Goal: Information Seeking & Learning: Learn about a topic

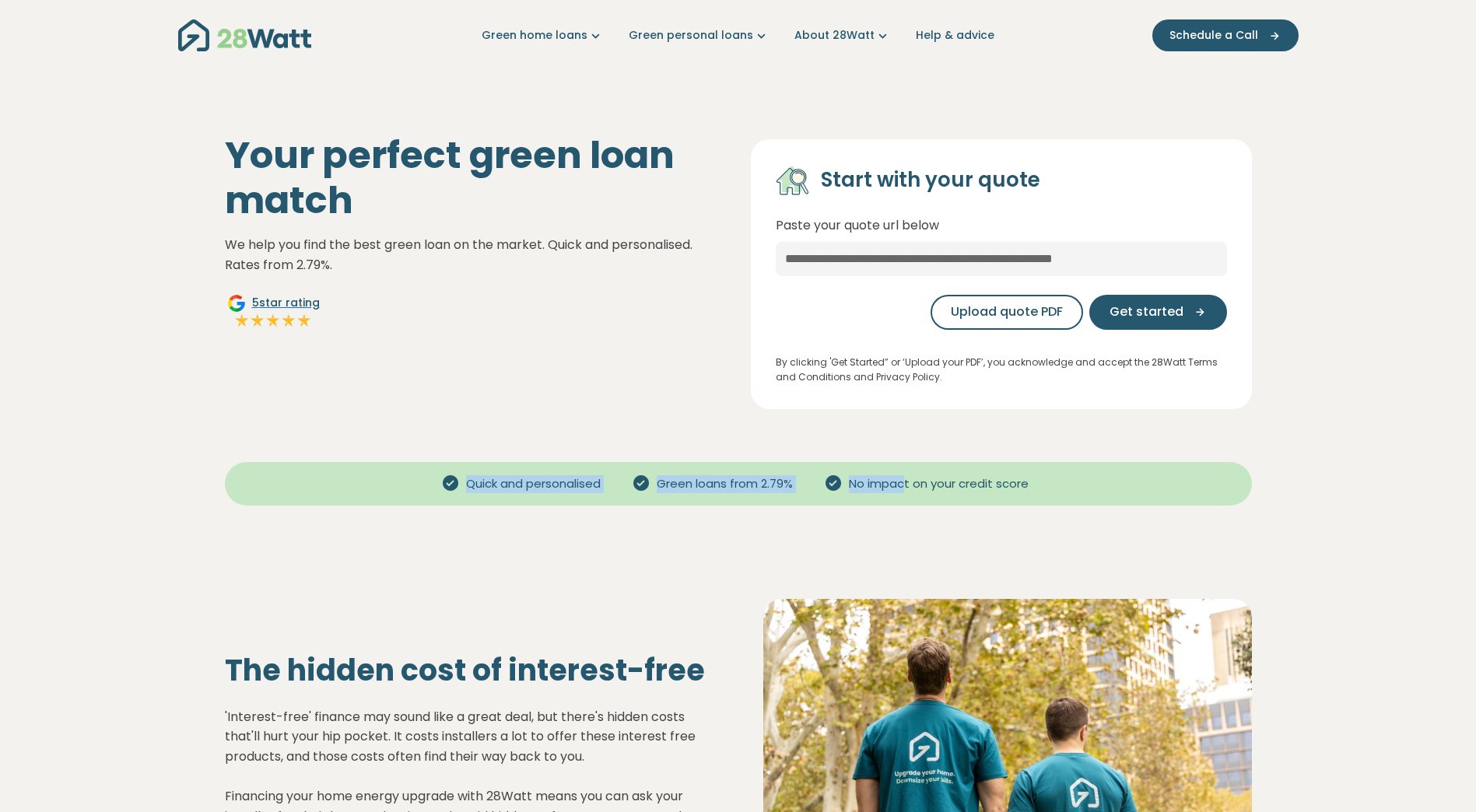
drag, startPoint x: 464, startPoint y: 483, endPoint x: 907, endPoint y: 499, distance: 443.3
click at [907, 499] on div "Quick and personalised Green loans from 2.79% No impact on your credit score" at bounding box center [738, 483] width 1027 height 43
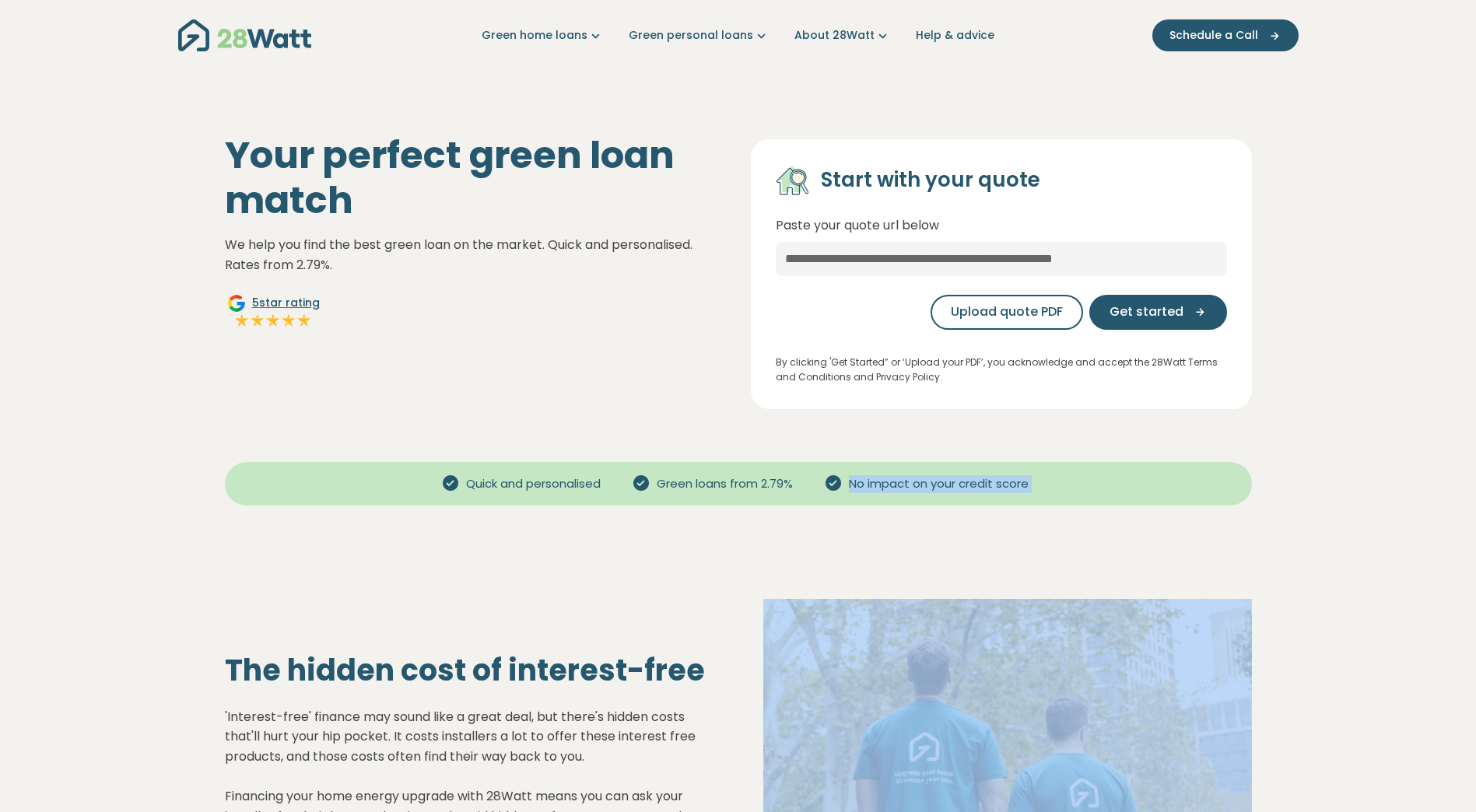
click at [907, 499] on div "Quick and personalised Green loans from 2.79% No impact on your credit score" at bounding box center [738, 483] width 1027 height 43
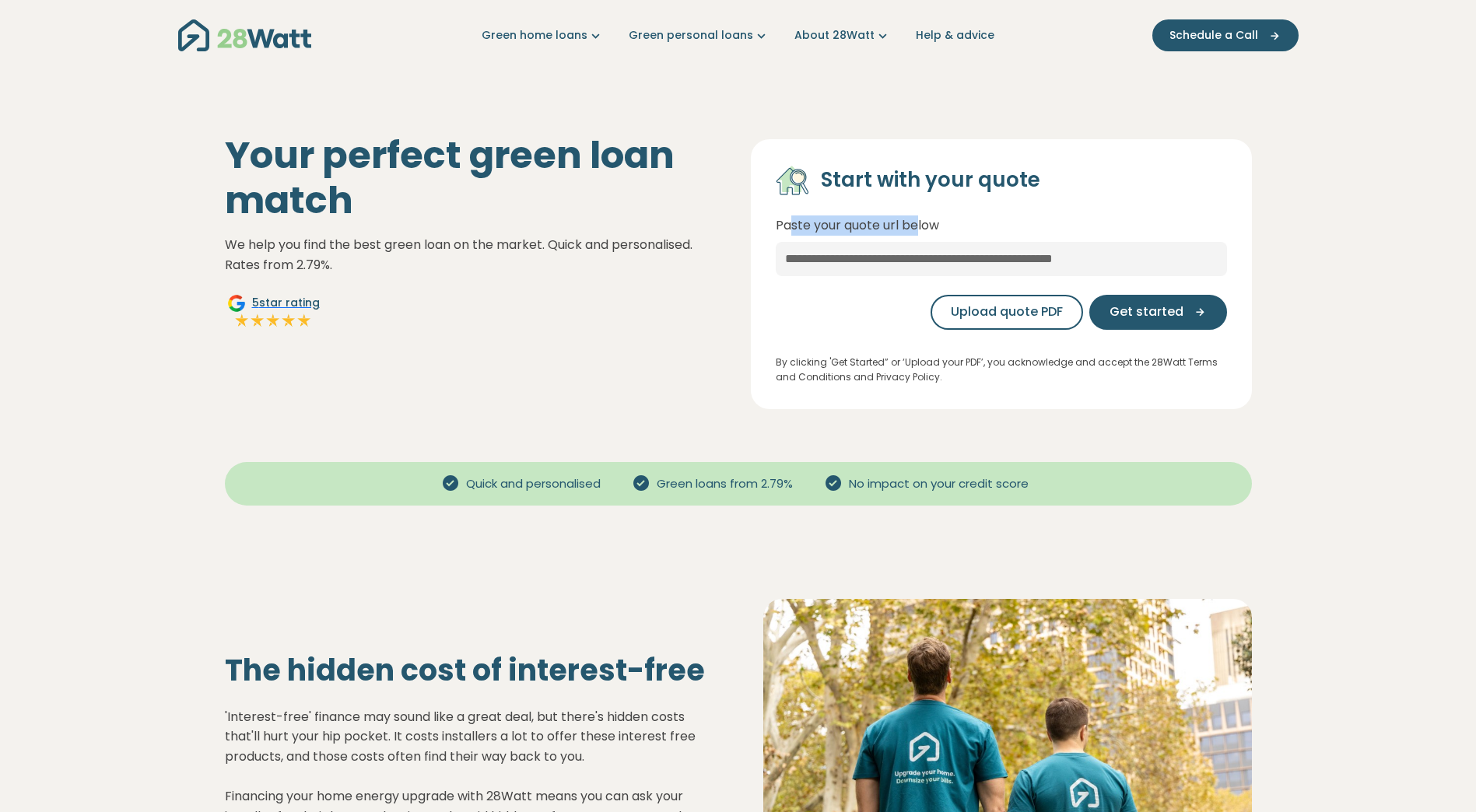
drag, startPoint x: 790, startPoint y: 218, endPoint x: 920, endPoint y: 221, distance: 130.0
click at [920, 221] on p "Paste your quote url below" at bounding box center [1001, 225] width 451 height 20
drag, startPoint x: 920, startPoint y: 221, endPoint x: 842, endPoint y: 184, distance: 86.3
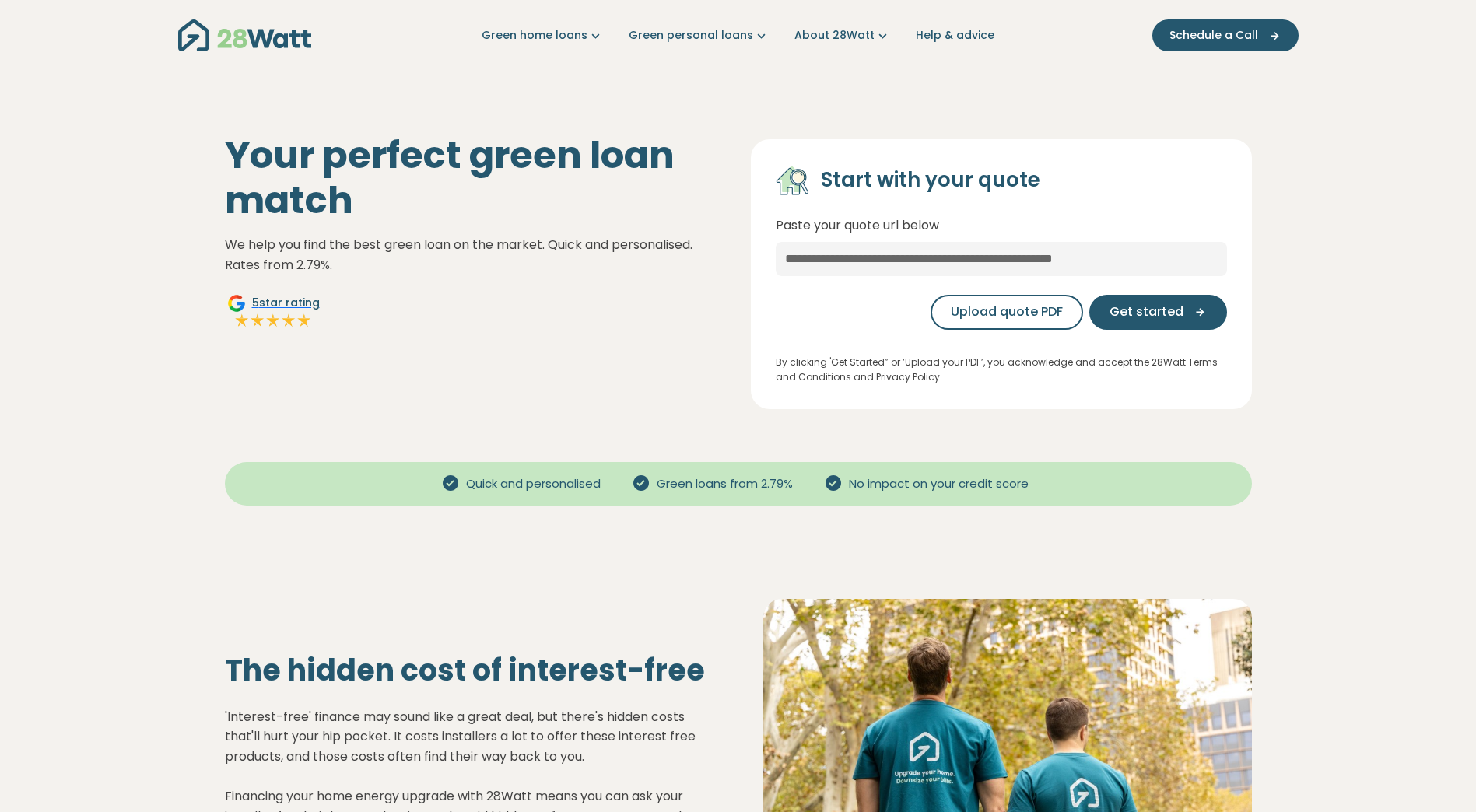
click at [832, 184] on h4 "Start with your quote" at bounding box center [930, 180] width 220 height 26
drag, startPoint x: 801, startPoint y: 361, endPoint x: 1067, endPoint y: 372, distance: 266.2
click at [1067, 372] on p "By clicking 'Get Started” or ‘Upload your PDF’, you acknowledge and accept the …" at bounding box center [1001, 369] width 451 height 30
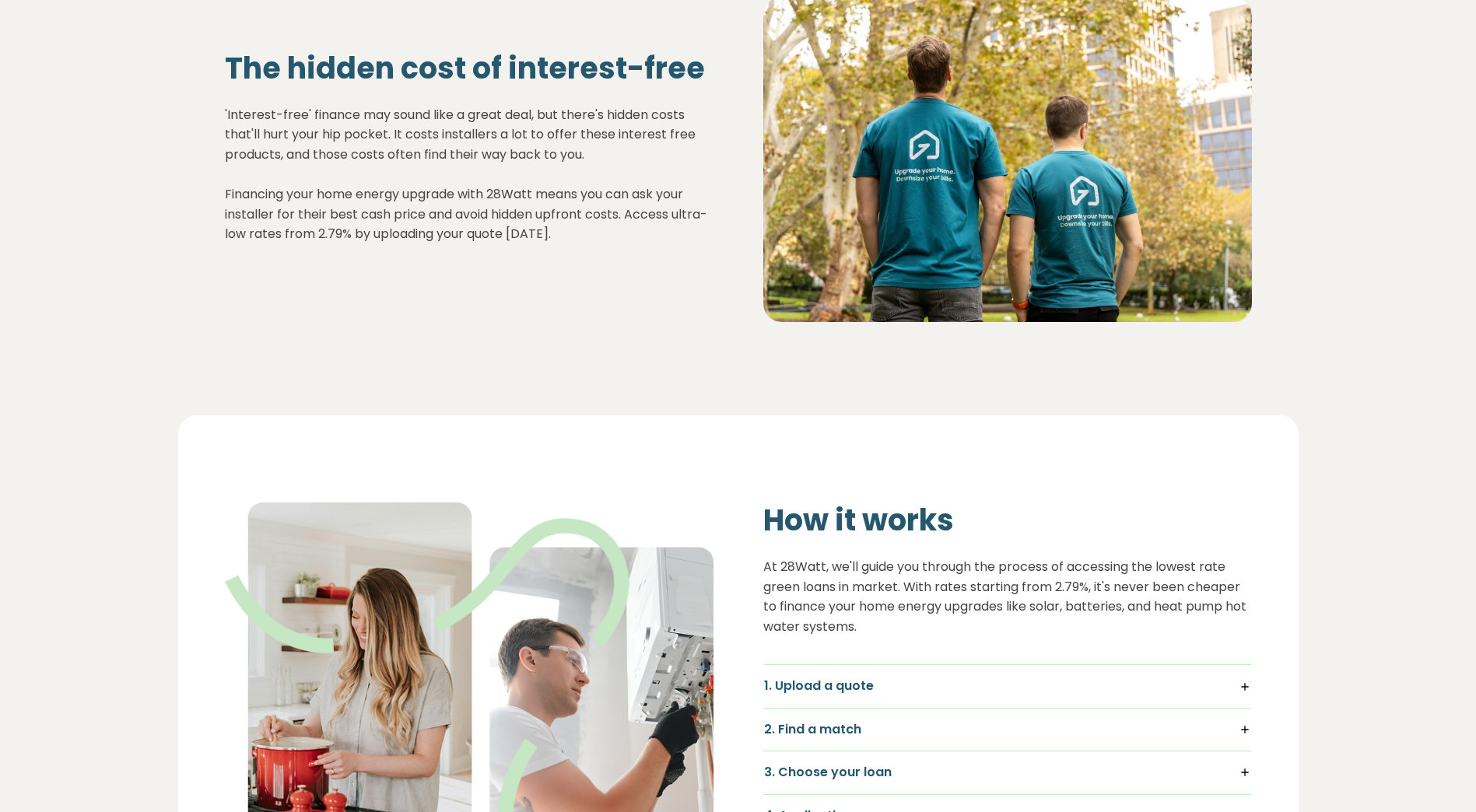
scroll to position [700, 0]
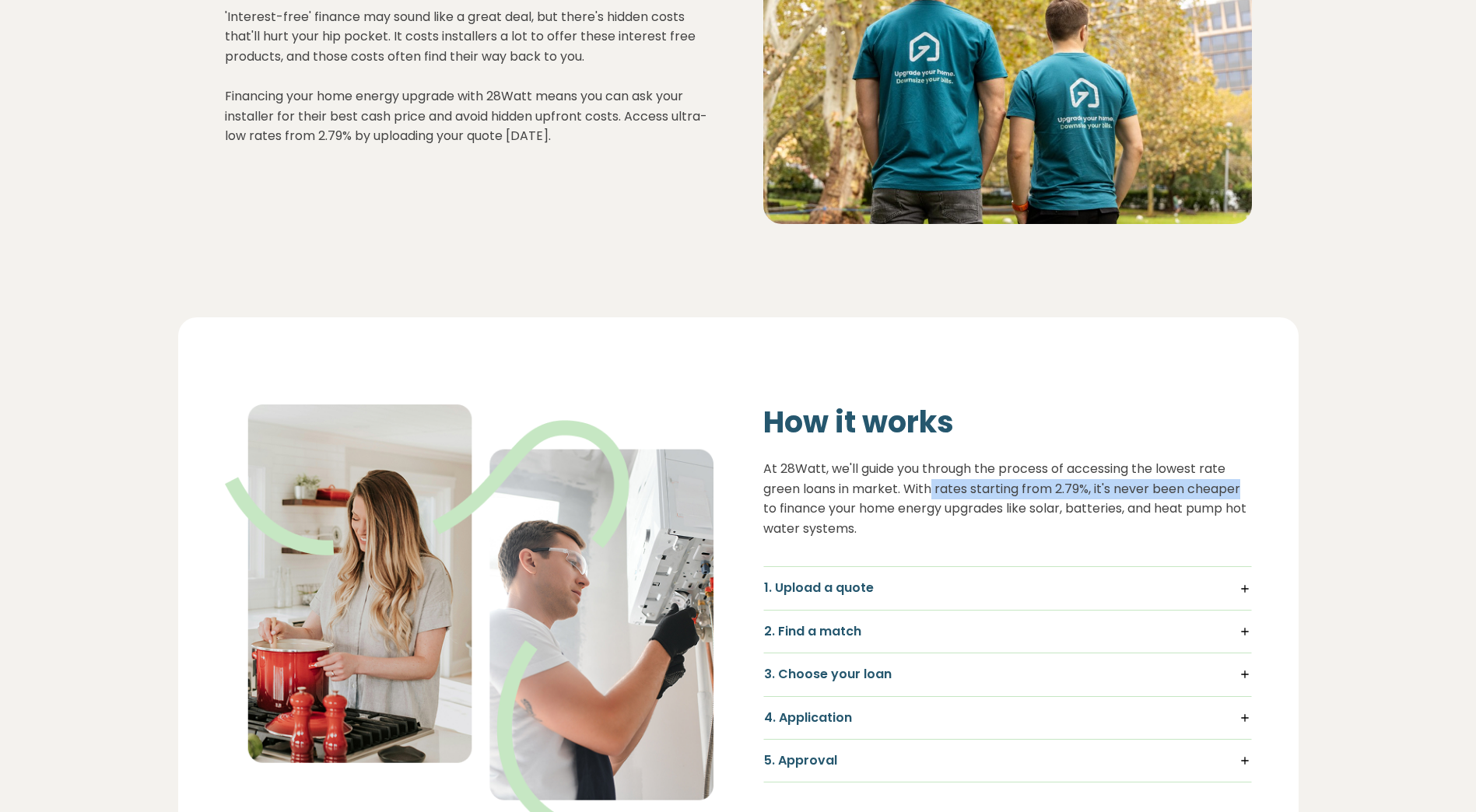
drag, startPoint x: 929, startPoint y: 492, endPoint x: 1271, endPoint y: 492, distance: 342.0
click at [1271, 492] on div "How it works At 28Watt, we'll guide you through the process of accessing the lo…" at bounding box center [1008, 636] width 539 height 465
click at [809, 503] on p "At 28Watt, we'll guide you through the process of accessing the lowest rate gre…" at bounding box center [1007, 499] width 489 height 79
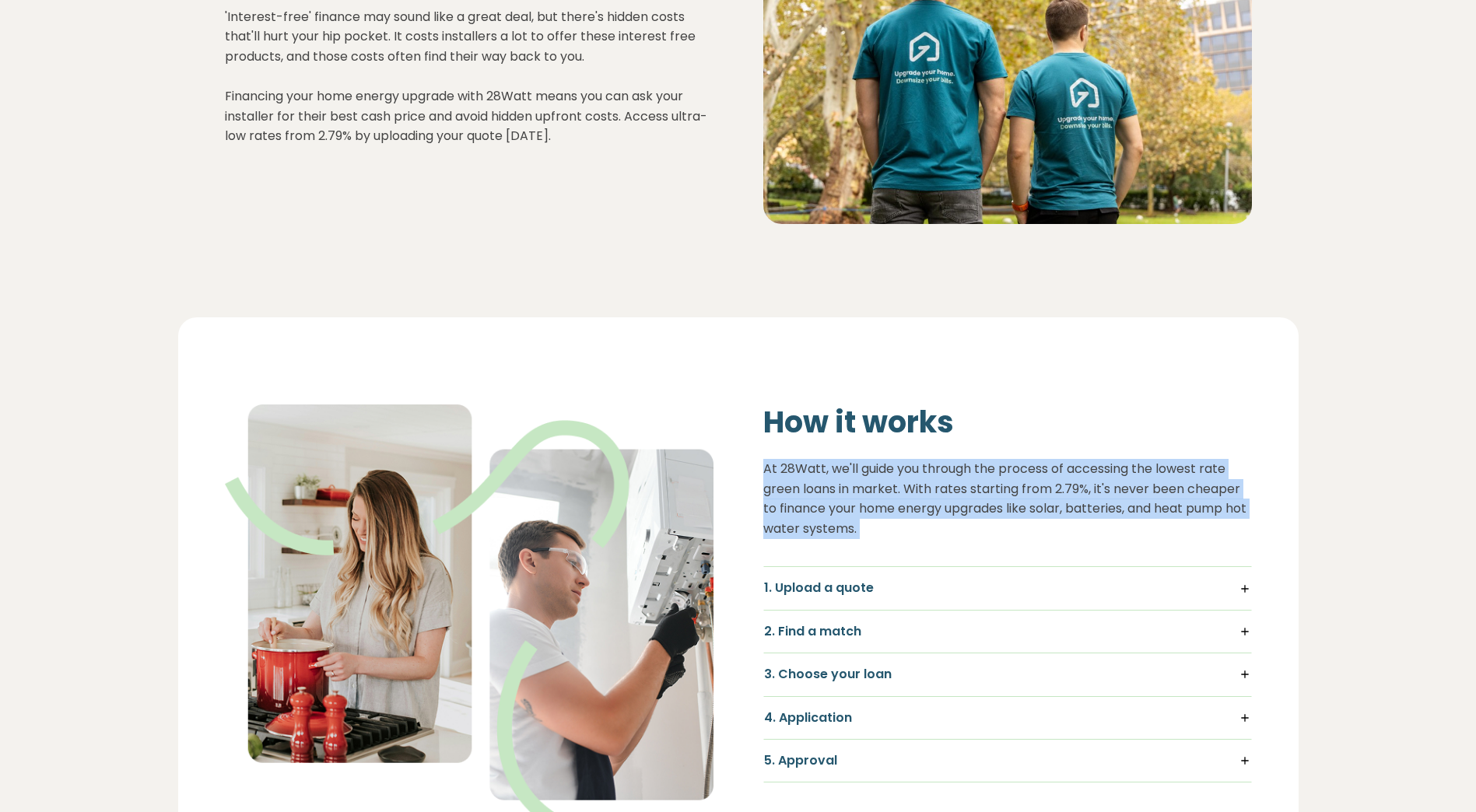
click at [809, 503] on p "At 28Watt, we'll guide you through the process of accessing the lowest rate gre…" at bounding box center [1007, 499] width 489 height 79
drag, startPoint x: 809, startPoint y: 503, endPoint x: 855, endPoint y: 528, distance: 52.4
click at [859, 512] on p "At 28Watt, we'll guide you through the process of accessing the lowest rate gre…" at bounding box center [1007, 499] width 489 height 79
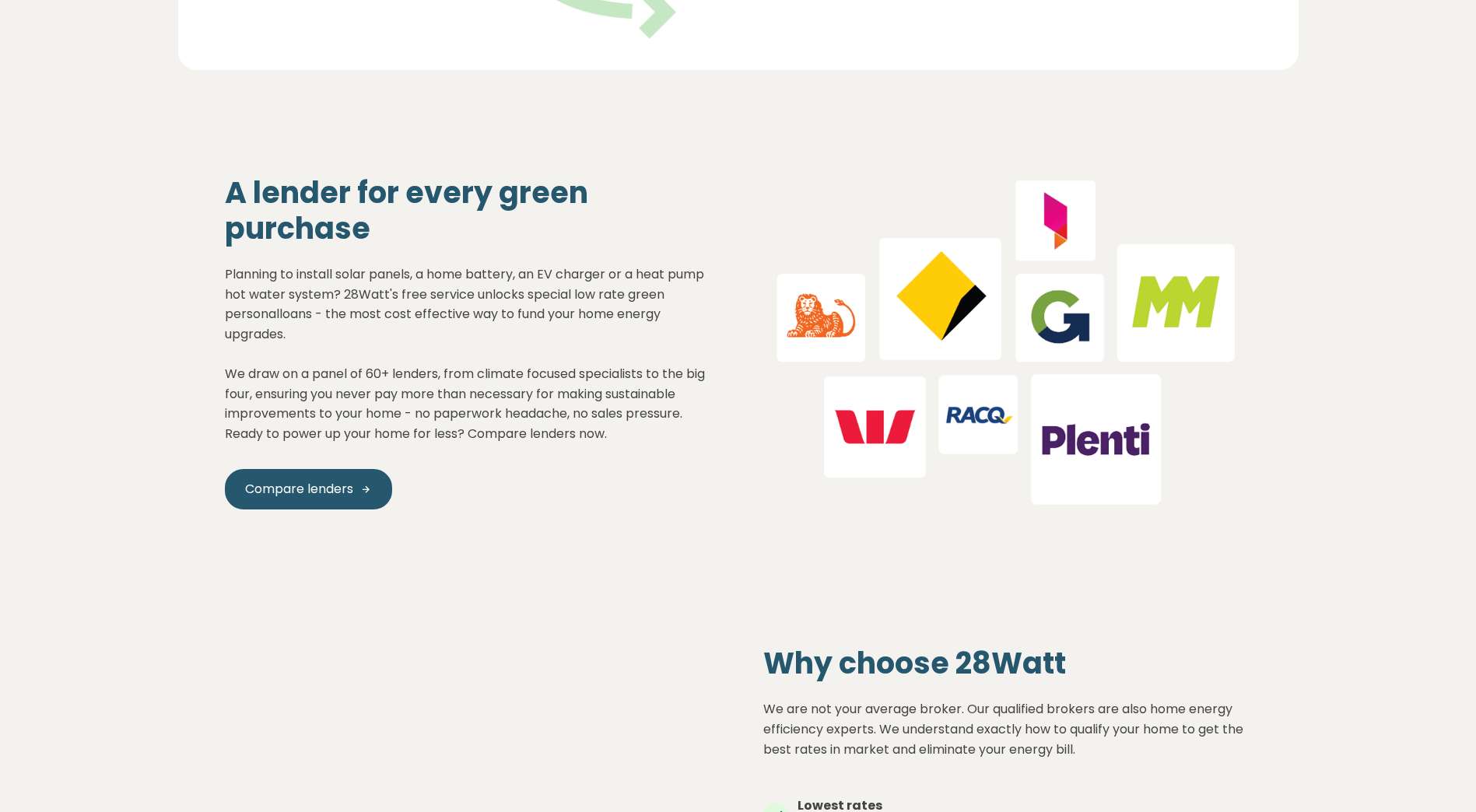
scroll to position [1556, 0]
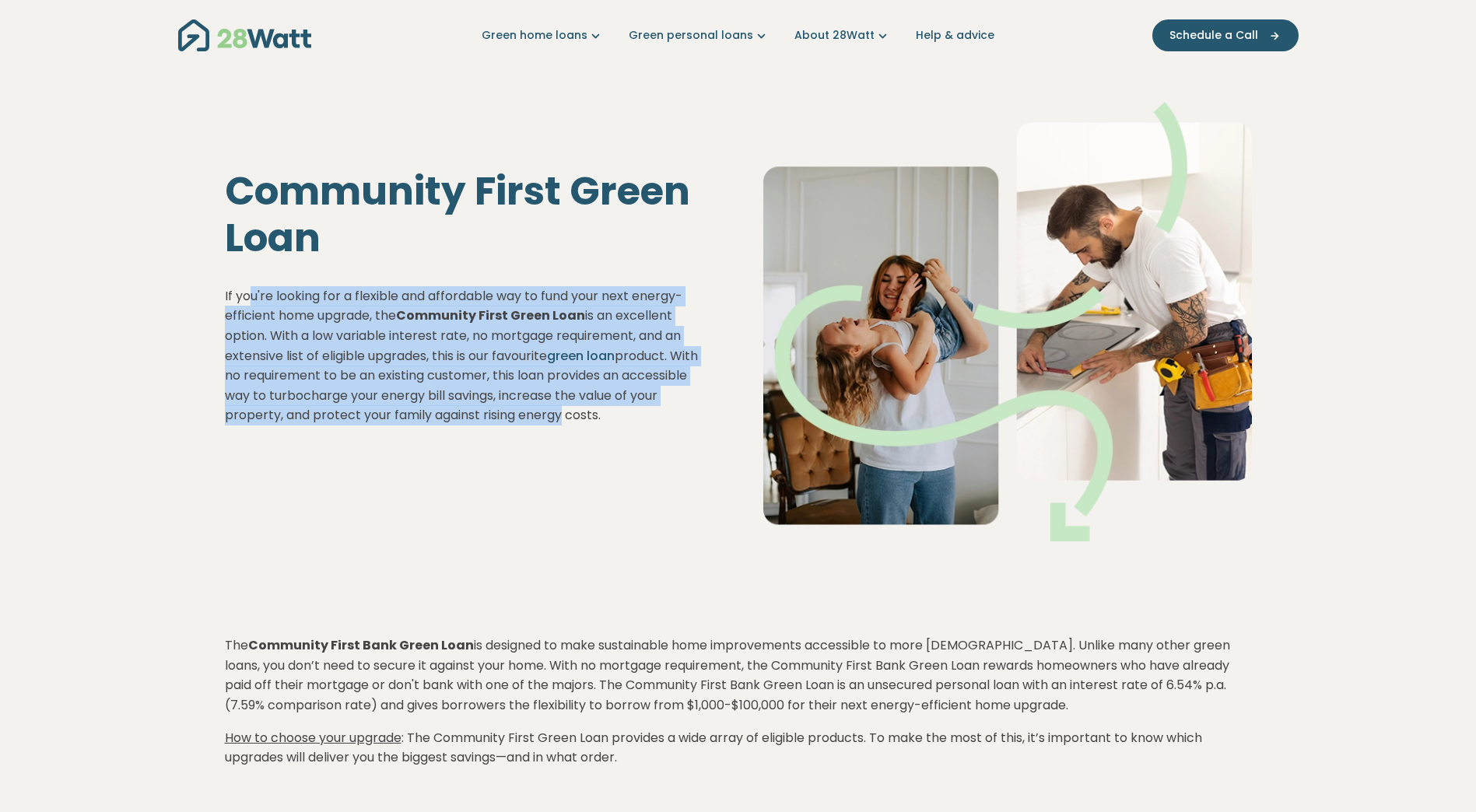
drag, startPoint x: 252, startPoint y: 292, endPoint x: 558, endPoint y: 409, distance: 327.6
click at [558, 409] on p "If you're looking for a flexible and affordable way to fund your next energy-ef…" at bounding box center [469, 356] width 489 height 140
click at [277, 329] on p "If you're looking for a flexible and affordable way to fund your next energy-ef…" at bounding box center [469, 356] width 489 height 140
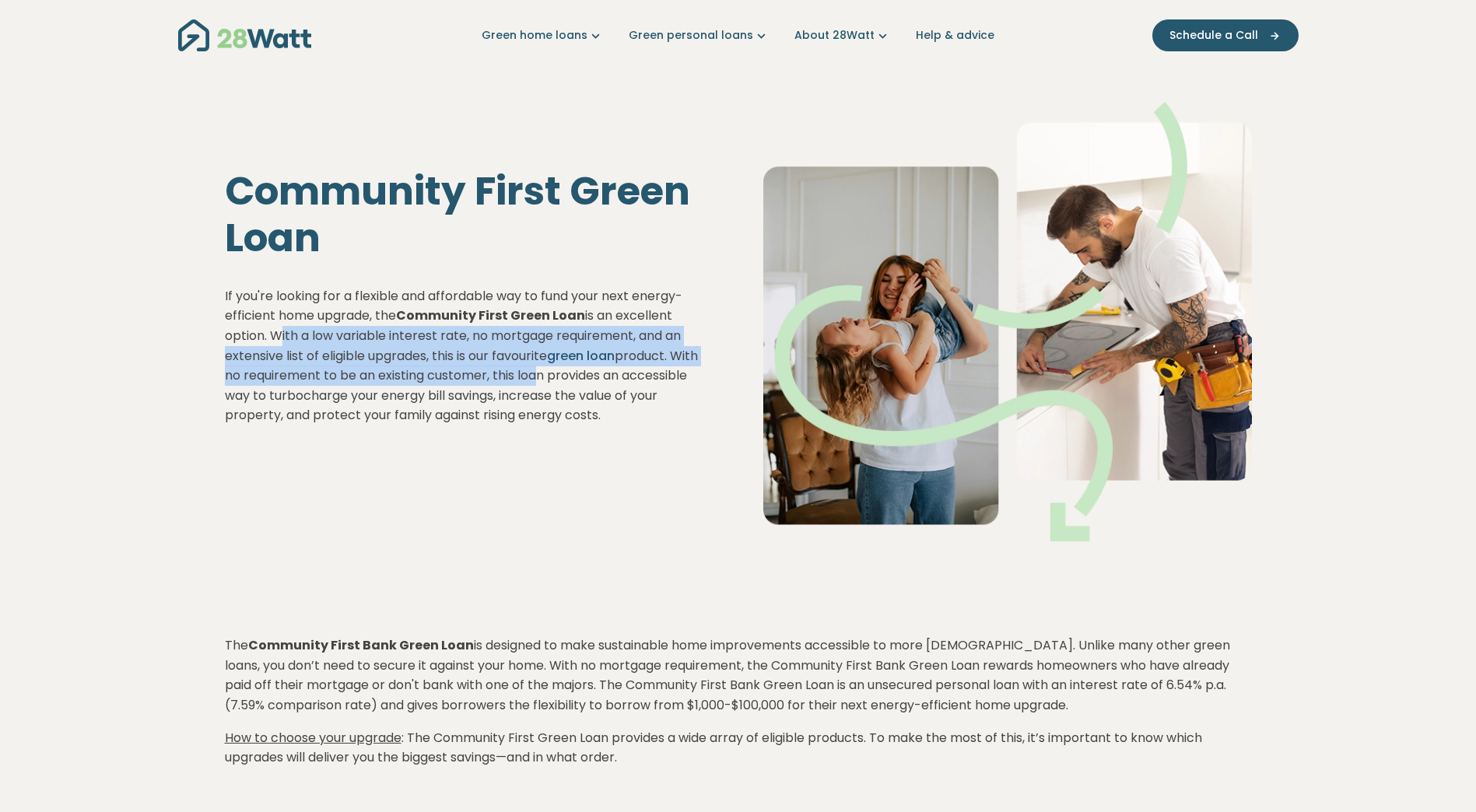
drag, startPoint x: 282, startPoint y: 333, endPoint x: 530, endPoint y: 372, distance: 251.0
click at [530, 372] on p "If you're looking for a flexible and affordable way to fund your next energy-ef…" at bounding box center [469, 356] width 489 height 140
drag, startPoint x: 530, startPoint y: 372, endPoint x: 413, endPoint y: 362, distance: 117.4
click at [413, 362] on p "If you're looking for a flexible and affordable way to fund your next energy-ef…" at bounding box center [469, 356] width 489 height 140
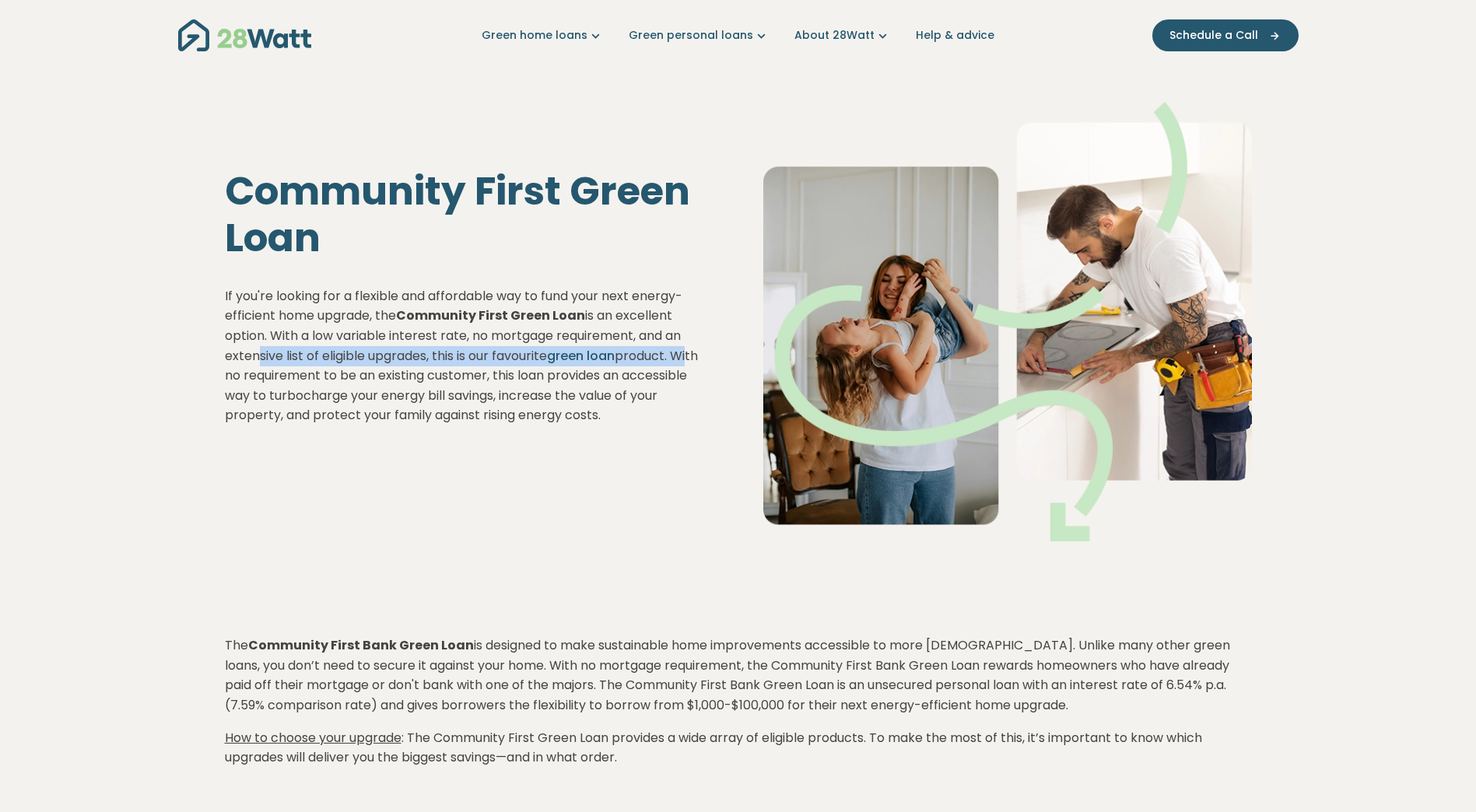
drag, startPoint x: 249, startPoint y: 363, endPoint x: 697, endPoint y: 361, distance: 448.0
click at [697, 361] on p "If you're looking for a flexible and affordable way to fund your next energy-ef…" at bounding box center [469, 356] width 489 height 140
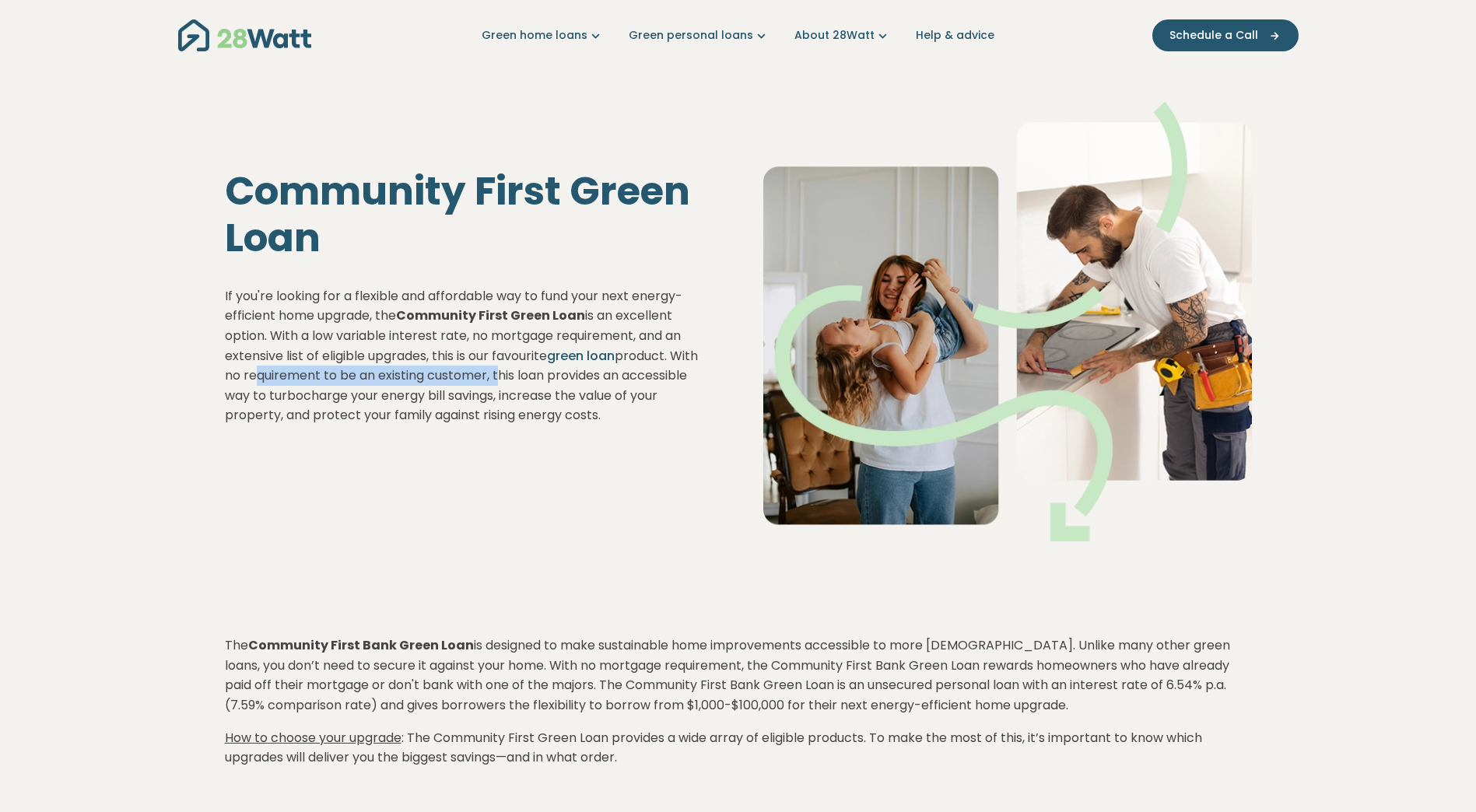
drag, startPoint x: 249, startPoint y: 381, endPoint x: 498, endPoint y: 383, distance: 249.0
click at [498, 383] on p "If you're looking for a flexible and affordable way to fund your next energy-ef…" at bounding box center [469, 356] width 489 height 140
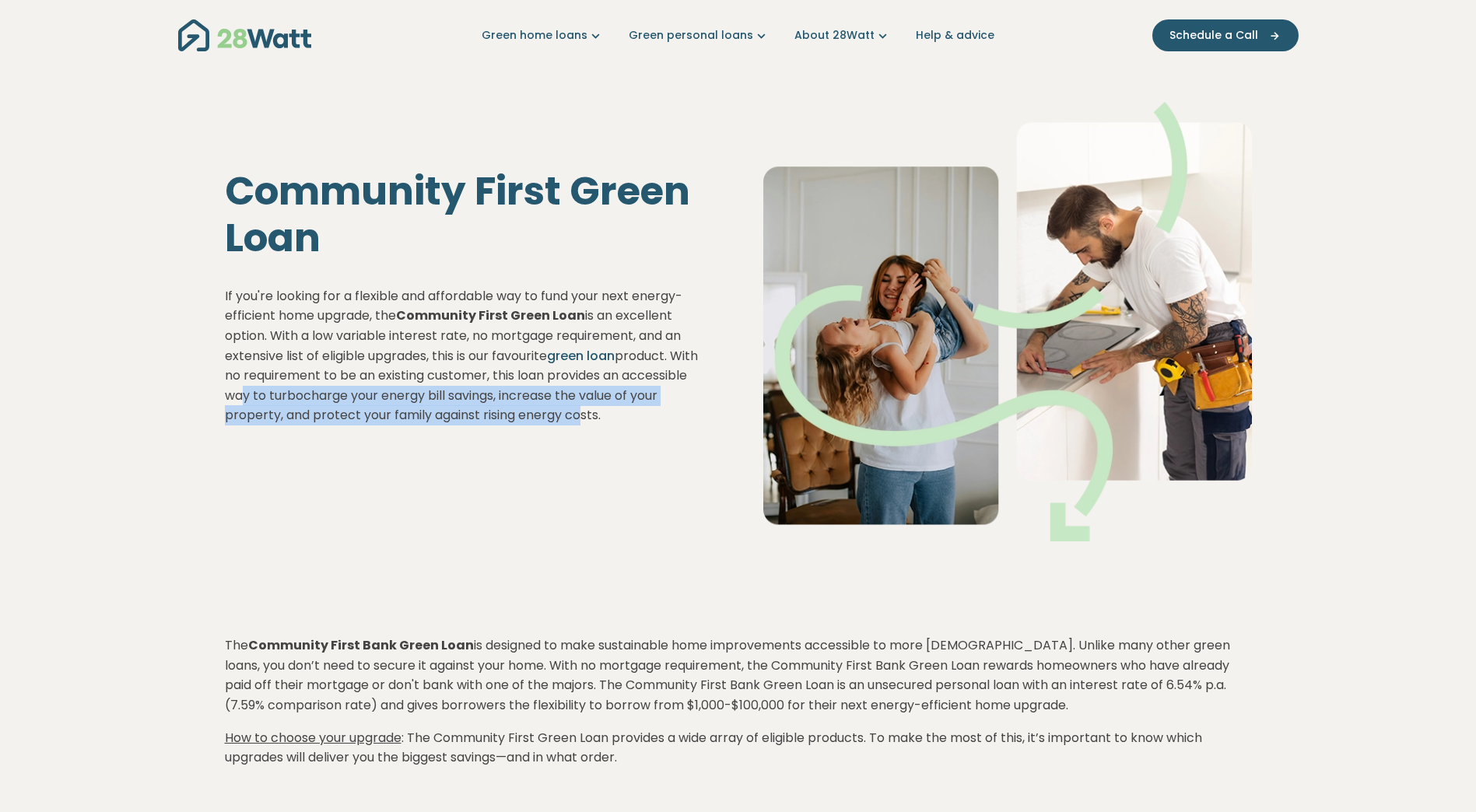
drag, startPoint x: 238, startPoint y: 397, endPoint x: 577, endPoint y: 425, distance: 340.2
click at [577, 425] on p "If you're looking for a flexible and affordable way to fund your next energy-ef…" at bounding box center [469, 356] width 489 height 140
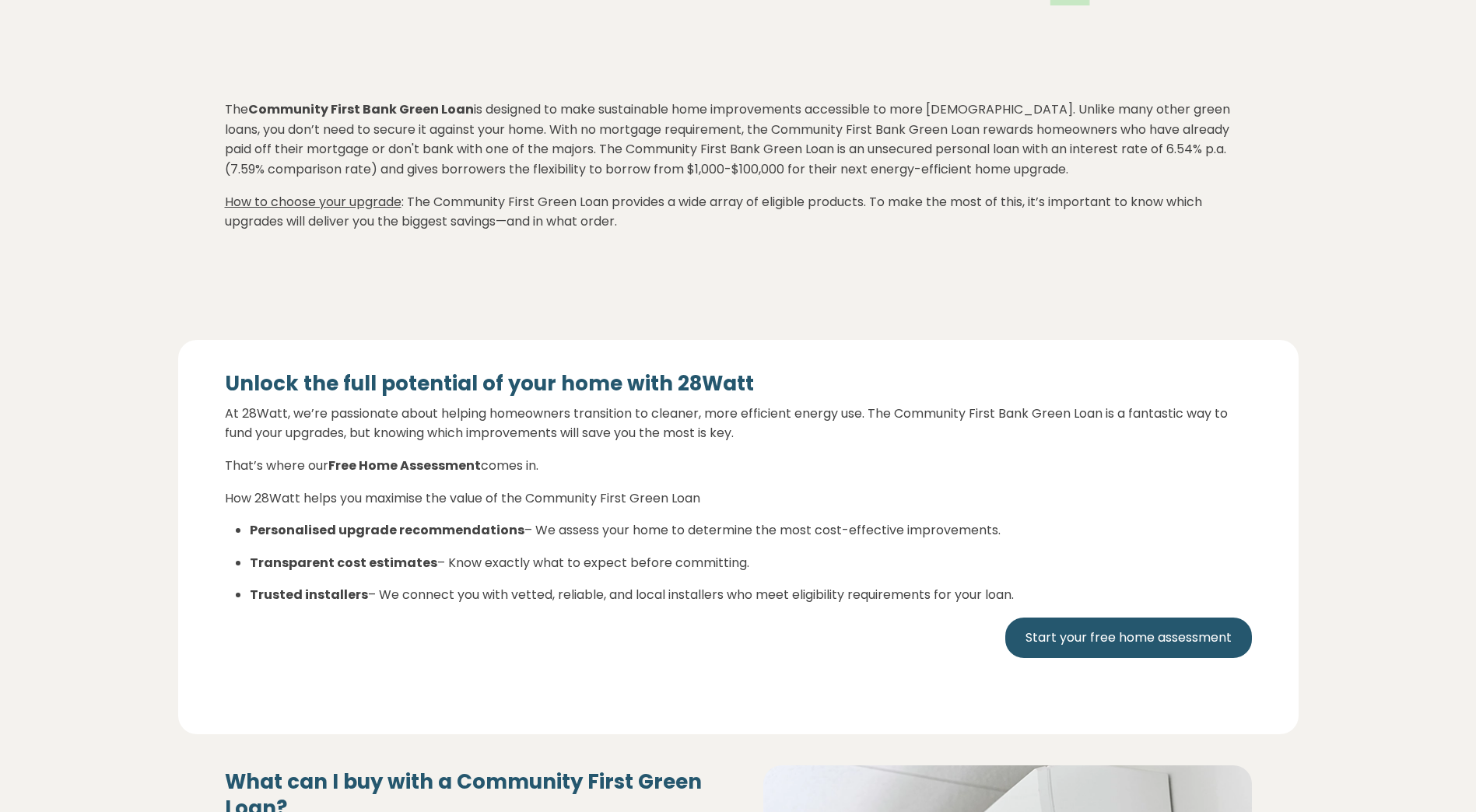
scroll to position [545, 0]
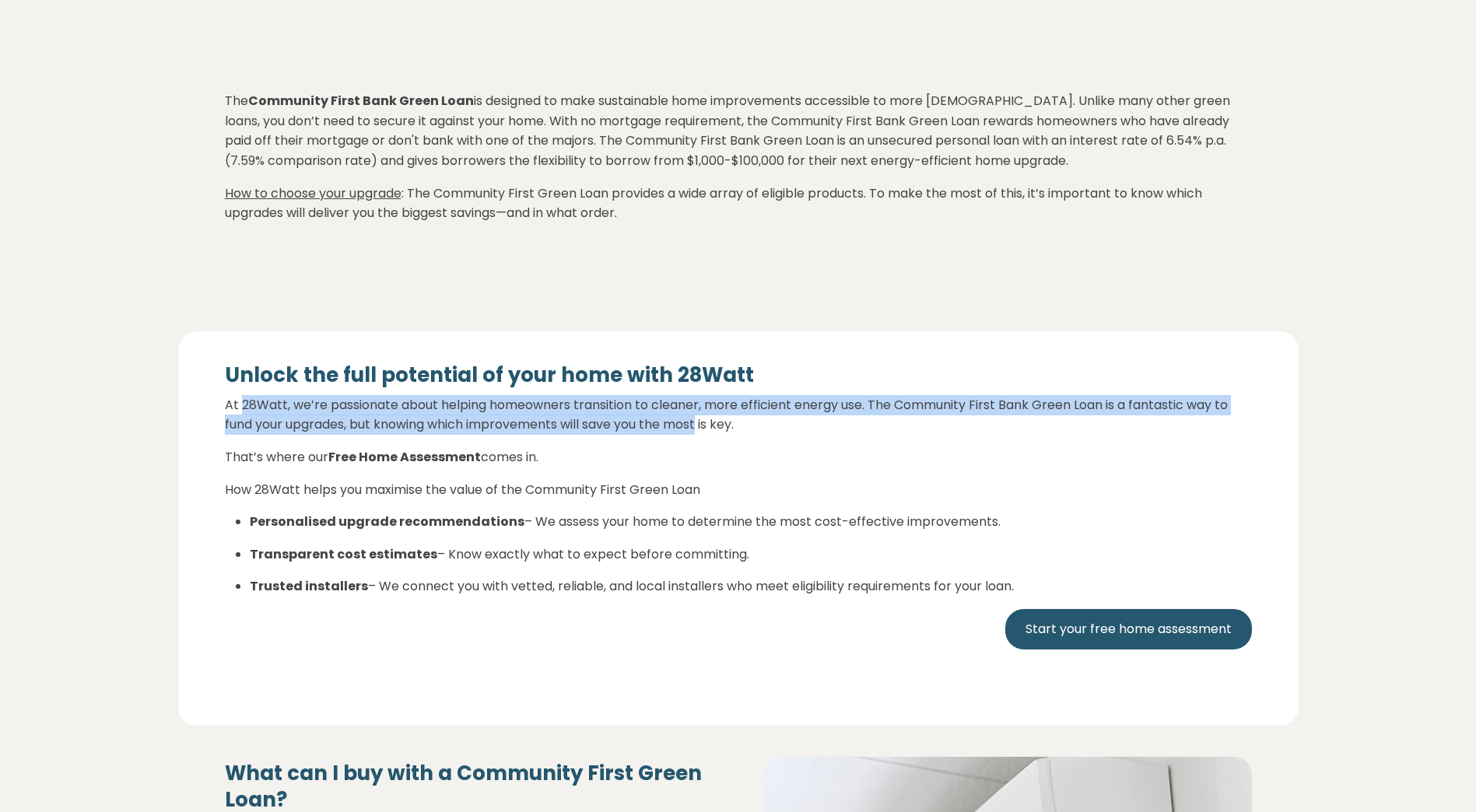
drag, startPoint x: 240, startPoint y: 411, endPoint x: 708, endPoint y: 431, distance: 468.4
click at [708, 431] on p "At 28Watt, we’re passionate about helping homeowners transition to cleaner, mor…" at bounding box center [738, 415] width 1027 height 40
click at [709, 431] on p "At 28Watt, we’re passionate about helping homeowners transition to cleaner, mor…" at bounding box center [738, 415] width 1027 height 40
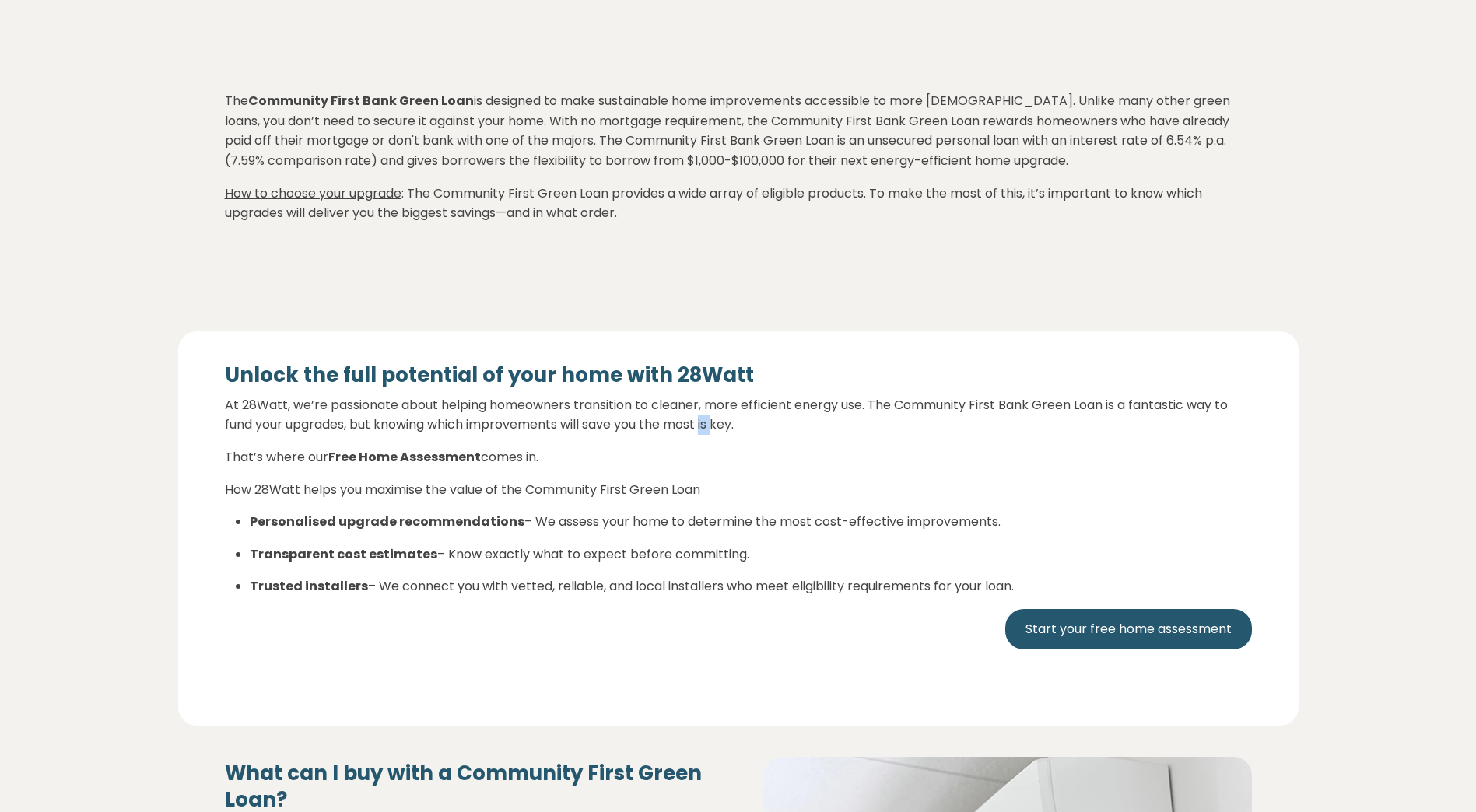
click at [709, 431] on p "At 28Watt, we’re passionate about helping homeowners transition to cleaner, mor…" at bounding box center [738, 415] width 1027 height 40
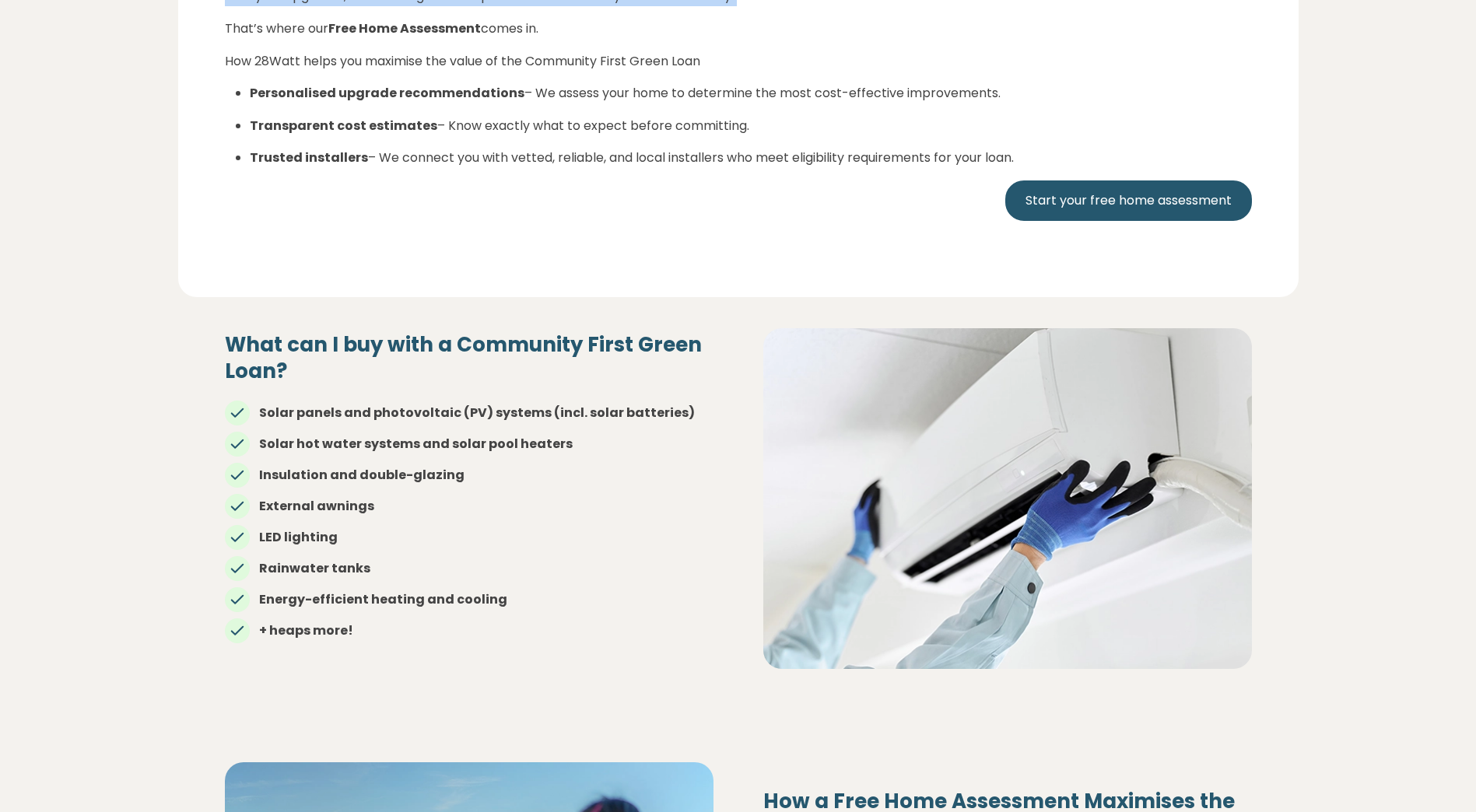
scroll to position [1011, 0]
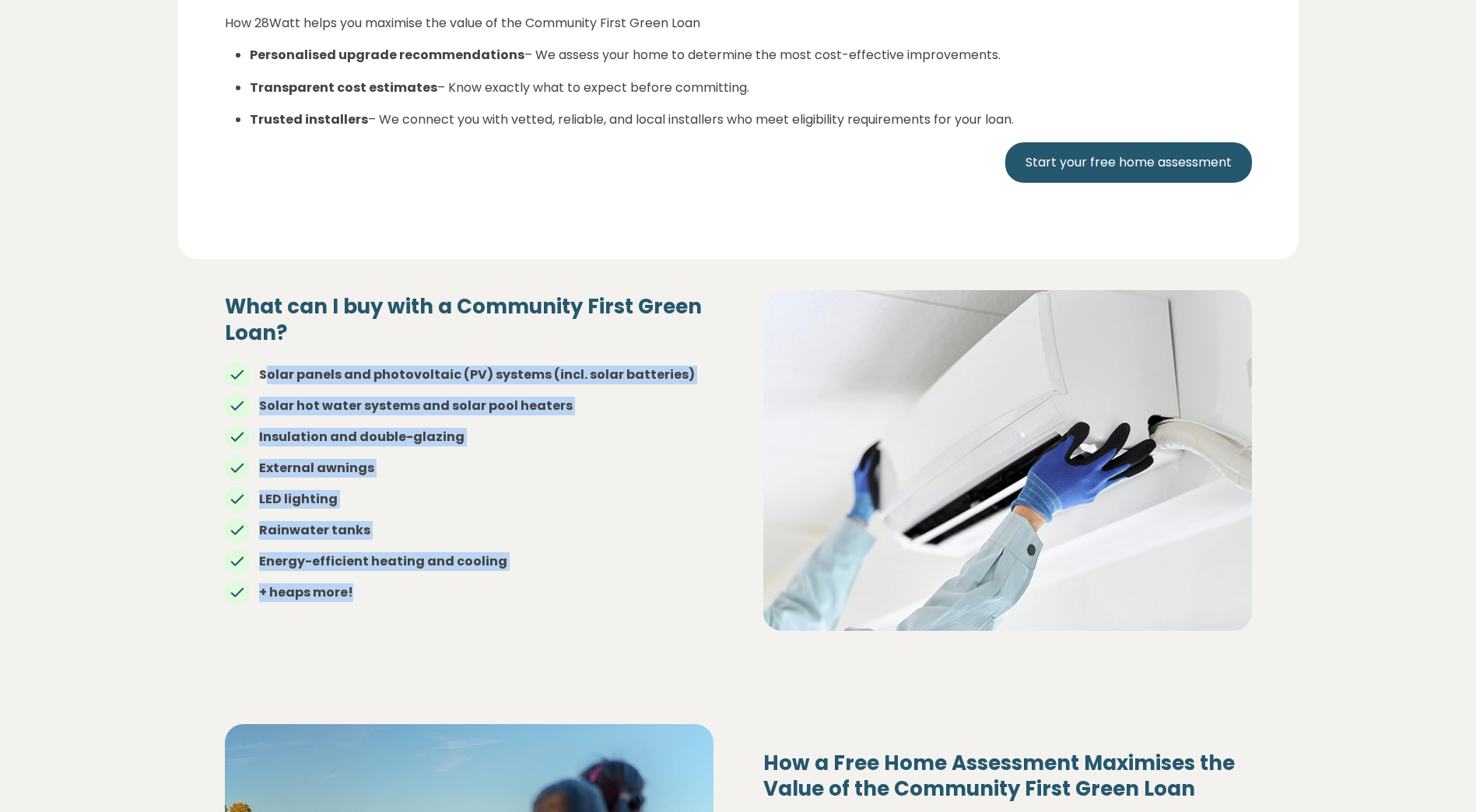
drag, startPoint x: 267, startPoint y: 374, endPoint x: 526, endPoint y: 600, distance: 343.7
click at [526, 600] on ul "Solar panels and photovoltaic (PV) systems (incl. solar batteries) Solar hot wa…" at bounding box center [469, 477] width 489 height 248
click at [526, 600] on li "+ heaps more!" at bounding box center [469, 592] width 489 height 19
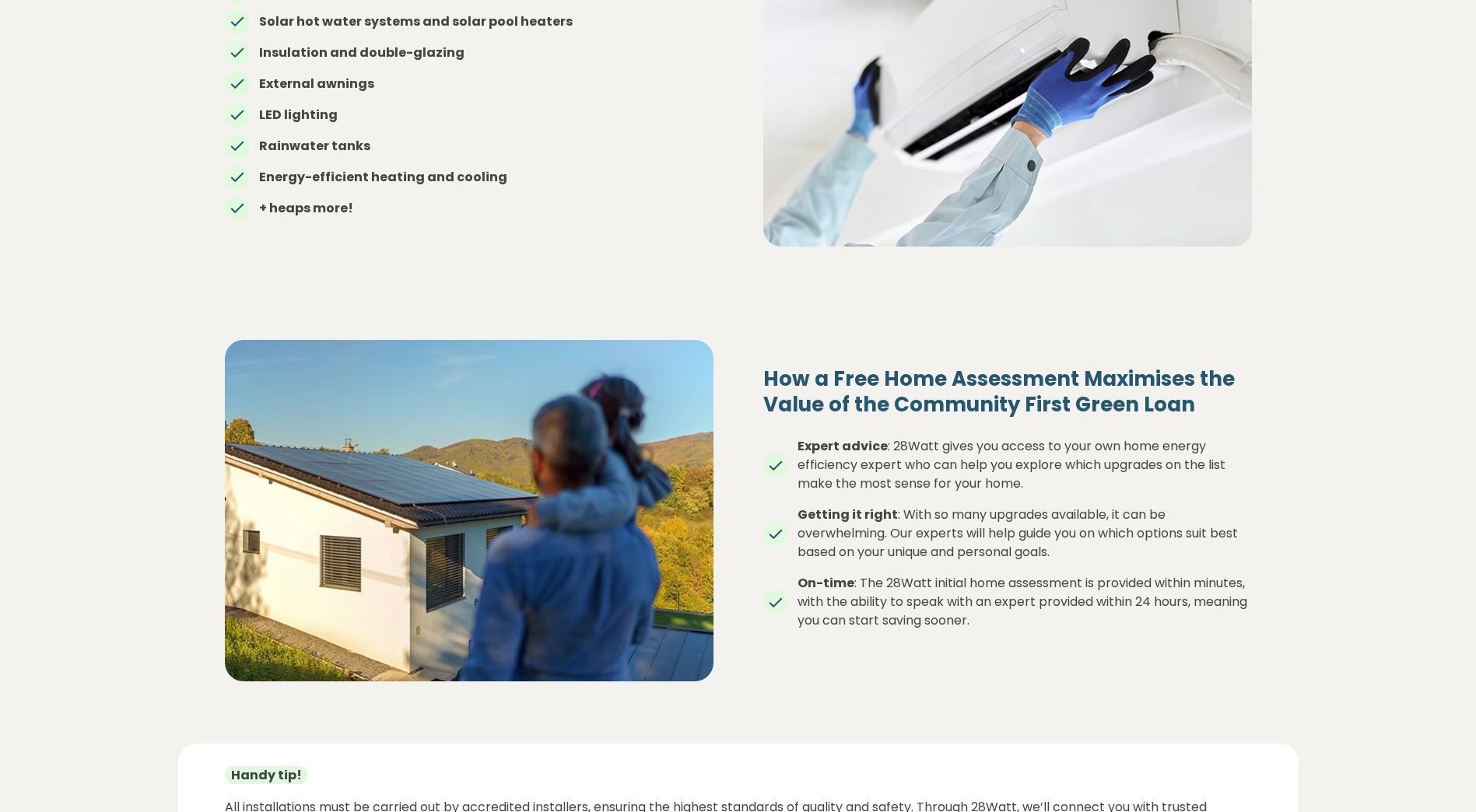
scroll to position [1400, 0]
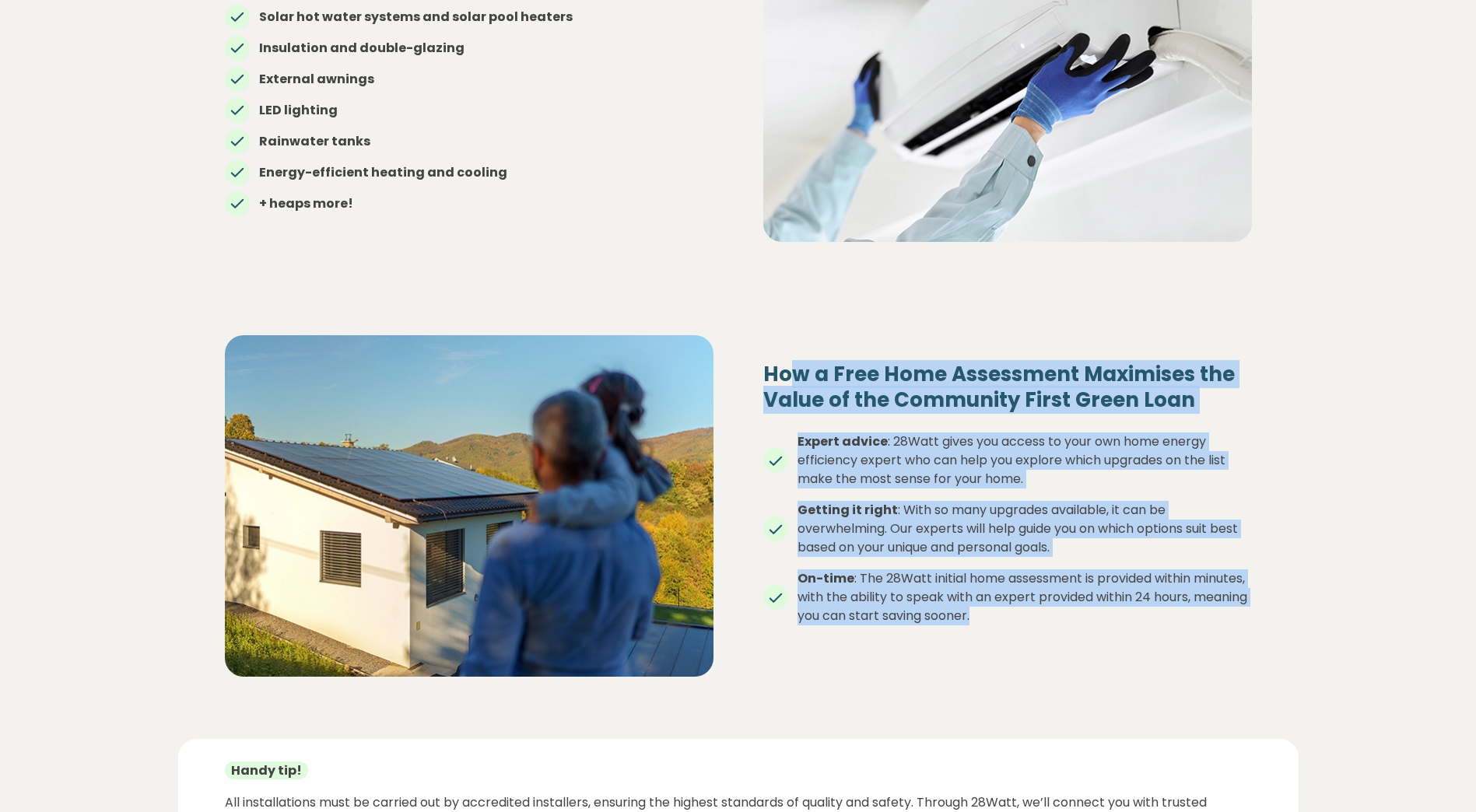
drag, startPoint x: 957, startPoint y: 447, endPoint x: 1097, endPoint y: 650, distance: 246.6
click at [1097, 650] on div "How a Free Home Assessment Maximises the Value of the Community First Green Loa…" at bounding box center [1008, 506] width 539 height 289
drag, startPoint x: 1097, startPoint y: 650, endPoint x: 1015, endPoint y: 528, distance: 147.0
click at [1015, 528] on li "Getting it right : With so many upgrades available, it can be overwhelming. Our…" at bounding box center [1007, 528] width 489 height 56
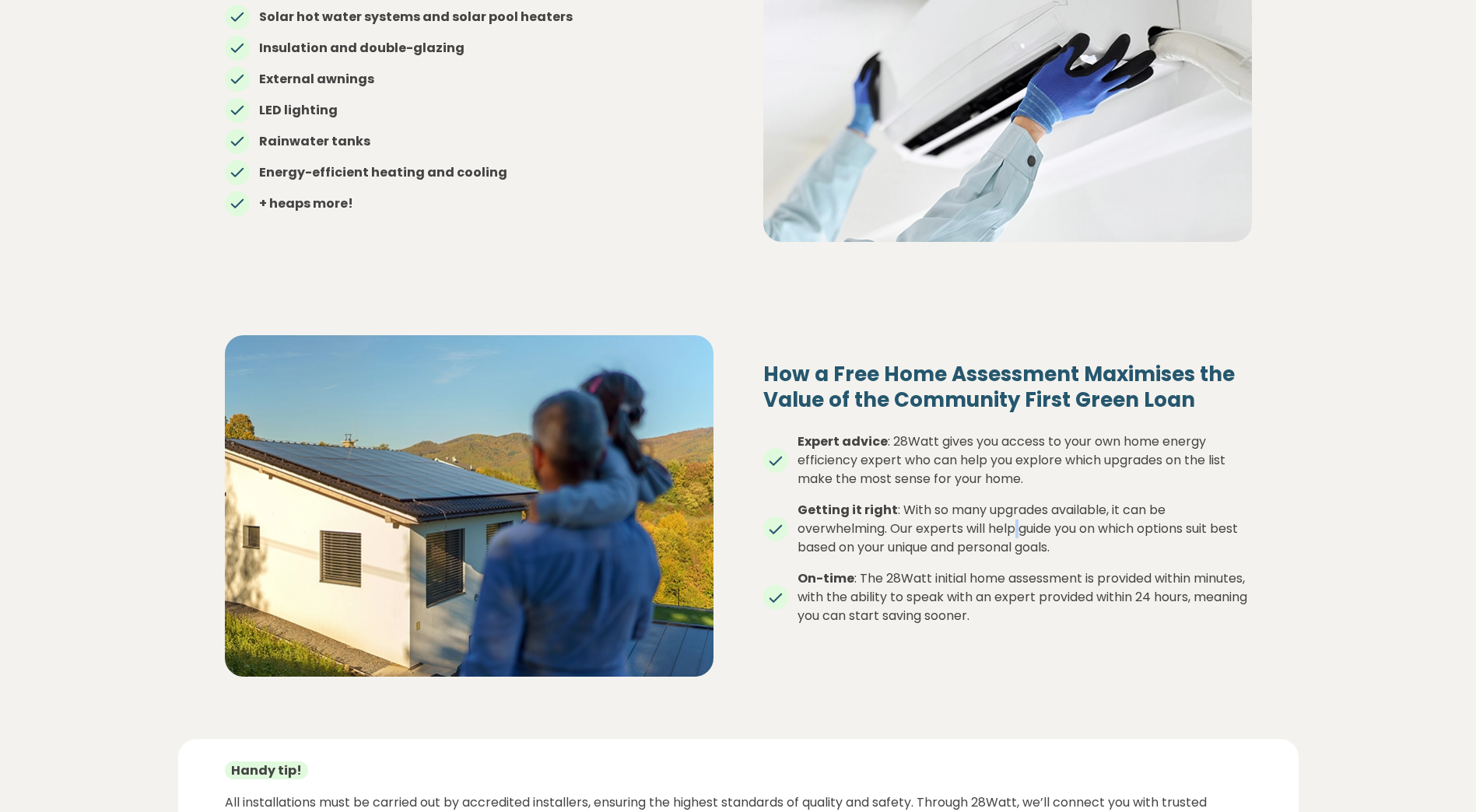
click at [1015, 528] on li "Getting it right : With so many upgrades available, it can be overwhelming. Our…" at bounding box center [1007, 528] width 489 height 56
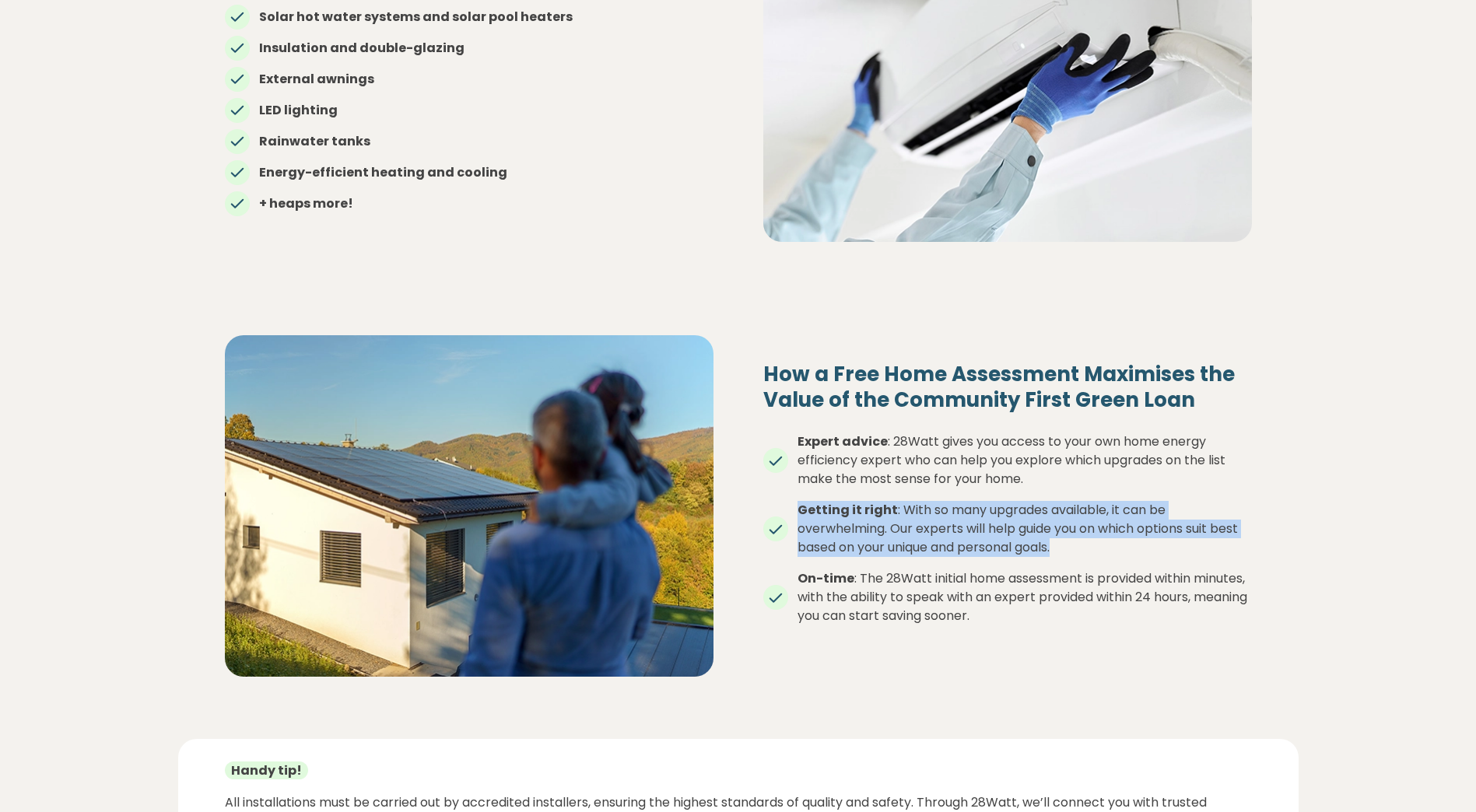
click at [1015, 528] on li "Getting it right : With so many upgrades available, it can be overwhelming. Our…" at bounding box center [1007, 528] width 489 height 56
